Goal: Task Accomplishment & Management: Manage account settings

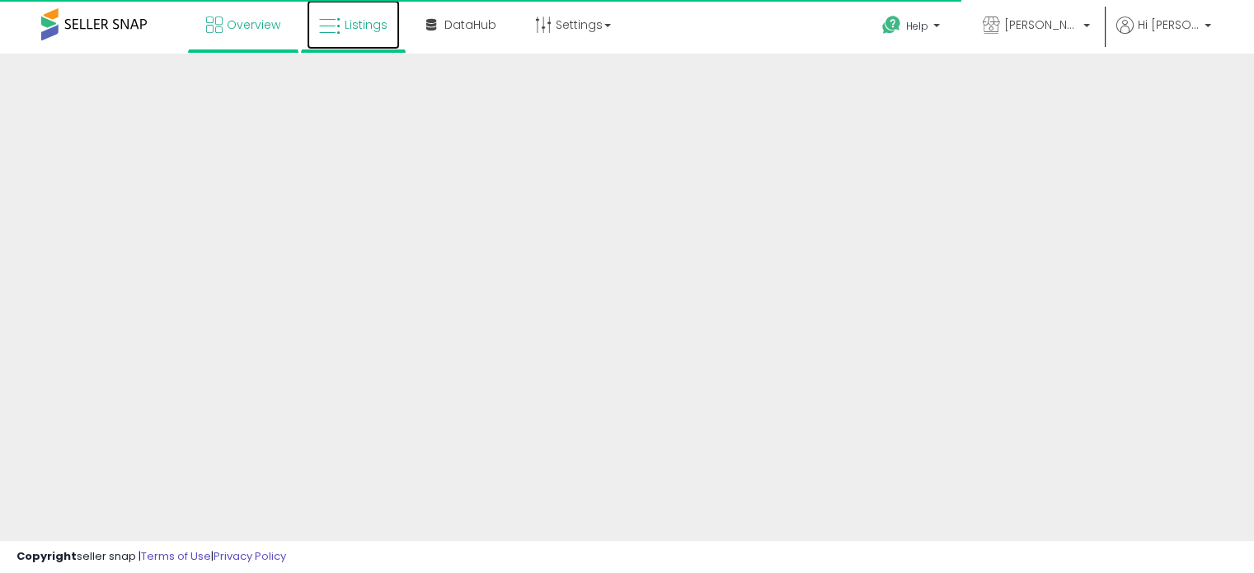
click at [350, 35] on link "Listings" at bounding box center [353, 24] width 93 height 49
